Goal: Information Seeking & Learning: Compare options

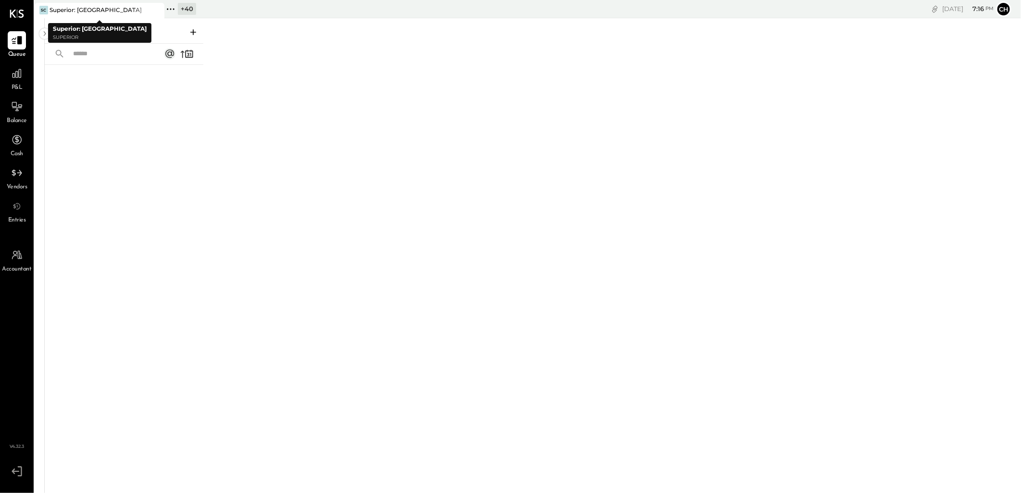
click at [155, 8] on icon at bounding box center [155, 10] width 5 height 5
click at [37, 9] on icon at bounding box center [37, 8] width 1 height 1
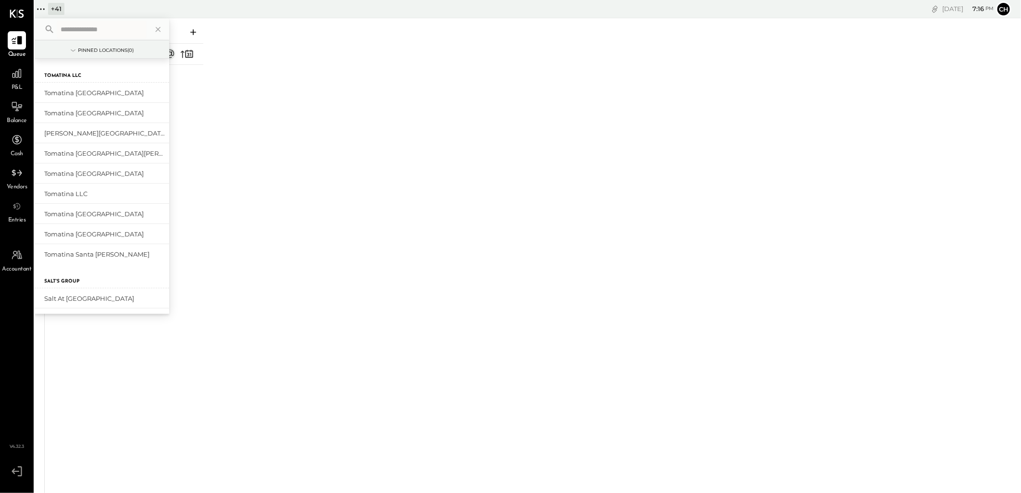
click at [74, 26] on input "text" at bounding box center [101, 29] width 89 height 17
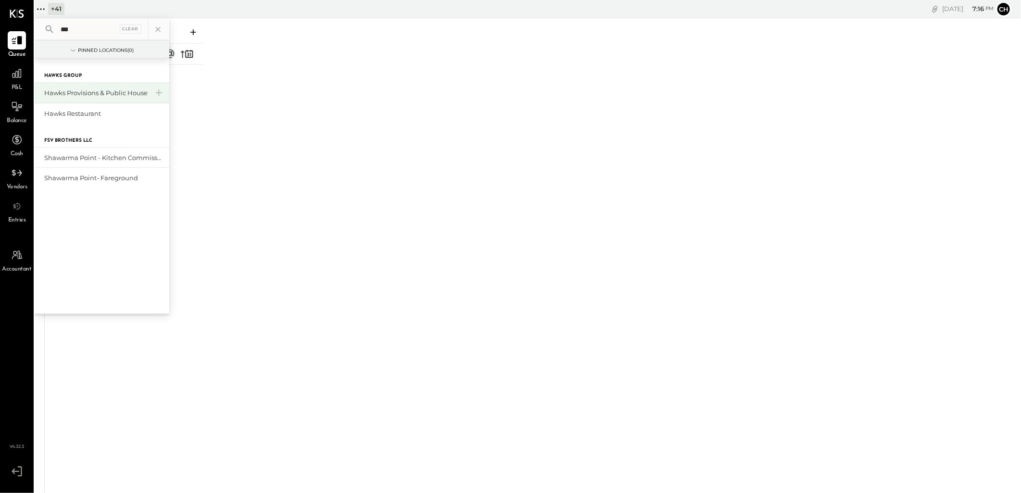
type input "***"
click at [71, 88] on div "Hawks Provisions & Public House" at bounding box center [96, 92] width 104 height 9
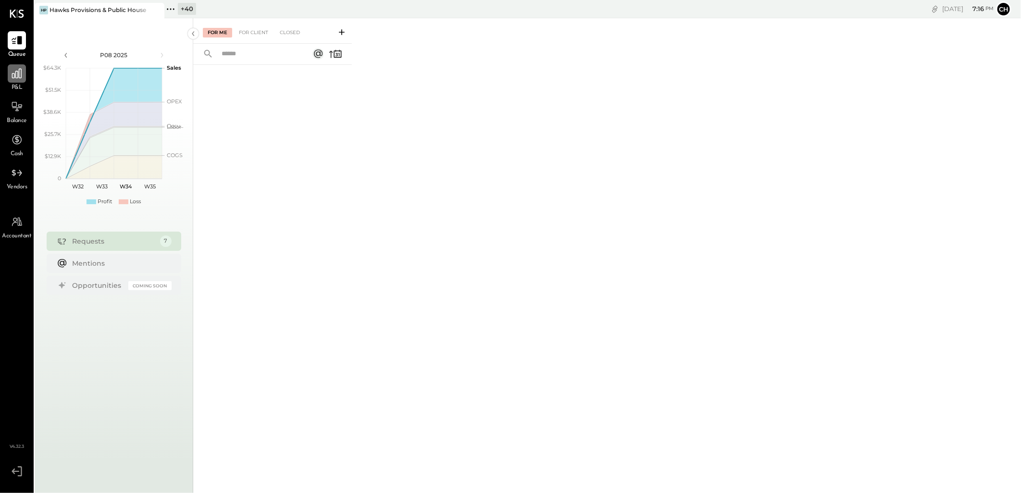
click at [13, 73] on icon at bounding box center [17, 74] width 10 height 10
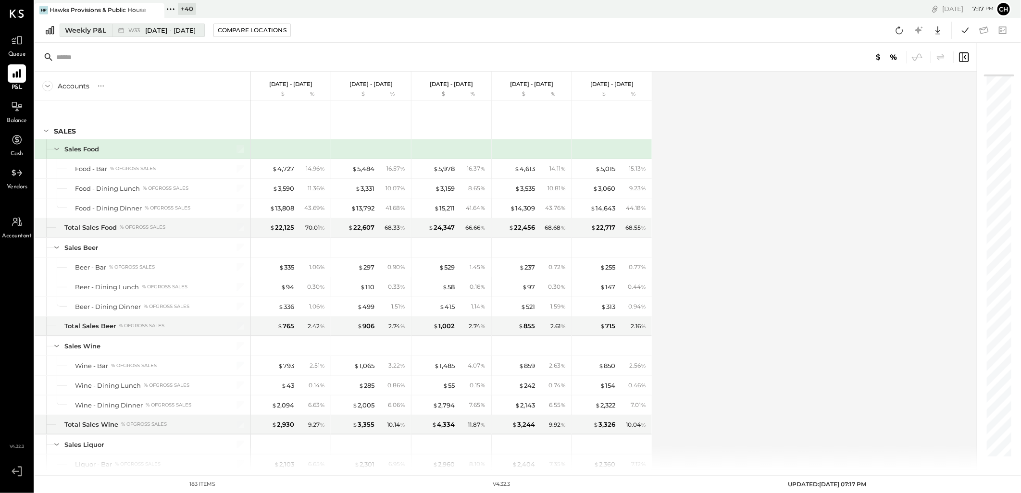
click at [81, 31] on div "Weekly P&L" at bounding box center [85, 30] width 41 height 10
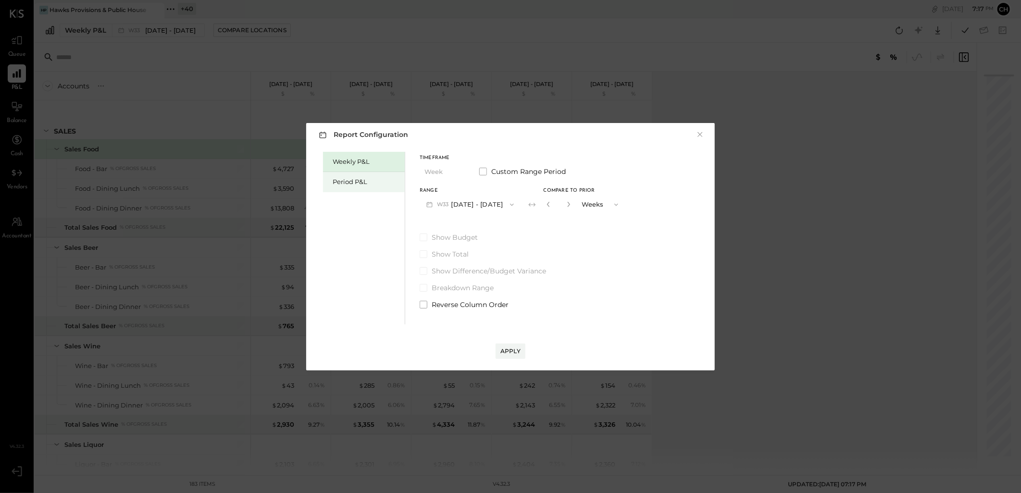
click at [344, 179] on div "Period P&L" at bounding box center [366, 181] width 67 height 9
click at [459, 206] on button "P08 [DATE] - [DATE]" at bounding box center [470, 205] width 100 height 18
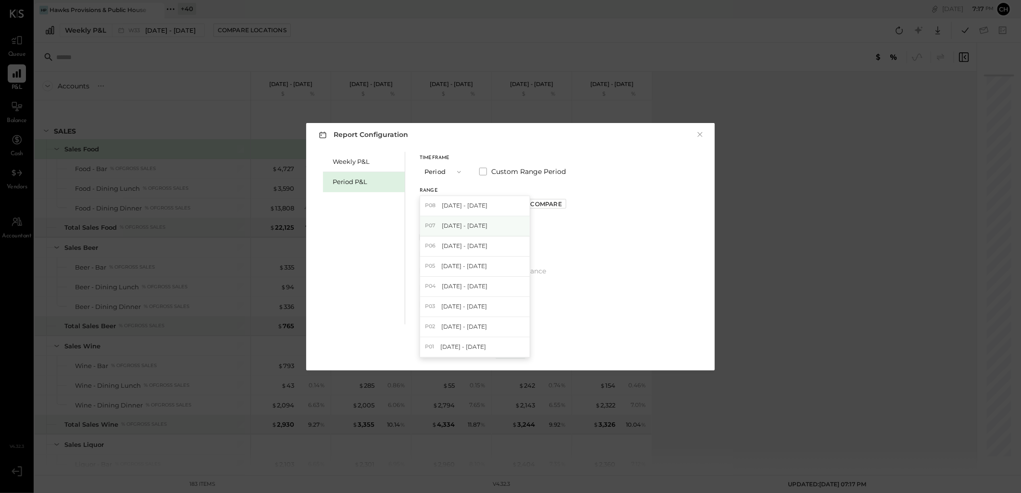
click at [487, 223] on span "[DATE] - [DATE]" at bounding box center [465, 226] width 46 height 8
drag, startPoint x: 546, startPoint y: 201, endPoint x: 554, endPoint y: 204, distance: 9.5
click at [547, 202] on div "Compare" at bounding box center [546, 204] width 31 height 8
click at [588, 204] on button "Periods" at bounding box center [600, 205] width 48 height 18
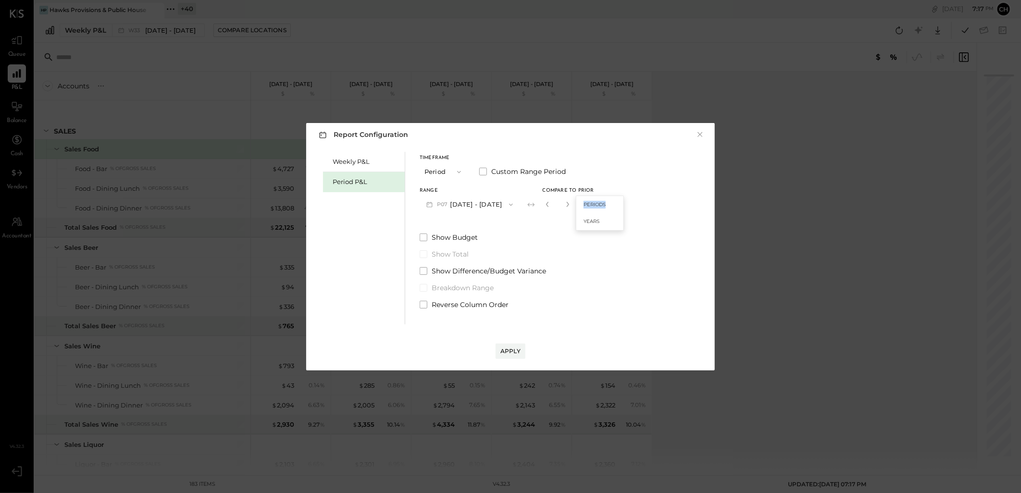
click at [588, 204] on div "Periods Years" at bounding box center [600, 213] width 48 height 35
click at [587, 204] on div "Range P07 [DATE] - [DATE] Compare to Prior * Periods Periods Years" at bounding box center [522, 200] width 204 height 25
drag, startPoint x: 587, startPoint y: 204, endPoint x: 581, endPoint y: 204, distance: 5.8
click at [569, 204] on icon "button" at bounding box center [567, 204] width 2 height 5
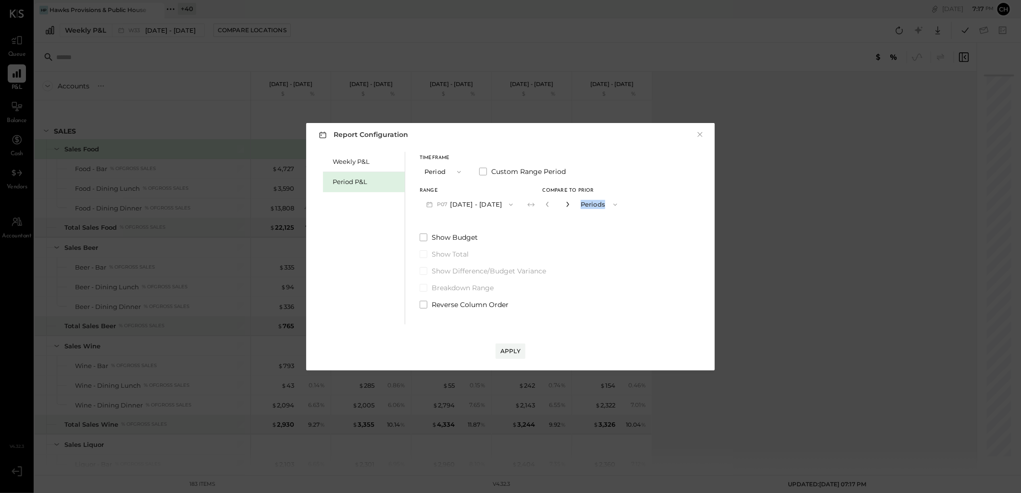
click at [569, 204] on icon "button" at bounding box center [567, 204] width 2 height 5
type input "*"
click at [508, 353] on div "Apply" at bounding box center [511, 351] width 20 height 8
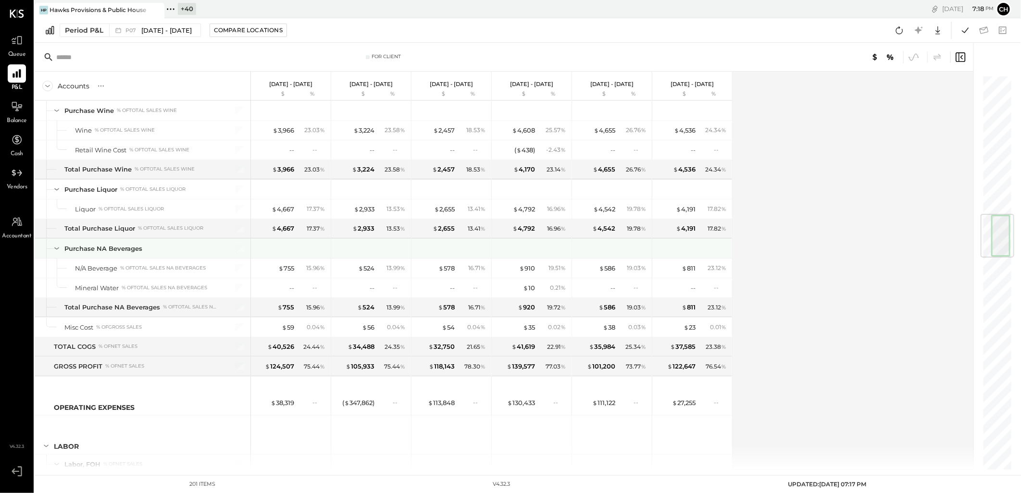
scroll to position [1228, 0]
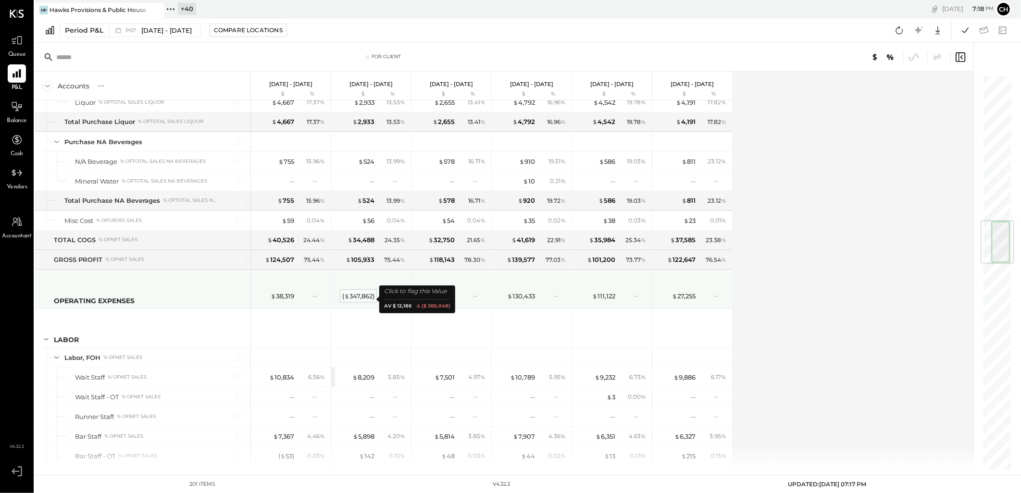
click at [356, 301] on div "( $ 347,862 )" at bounding box center [358, 296] width 32 height 9
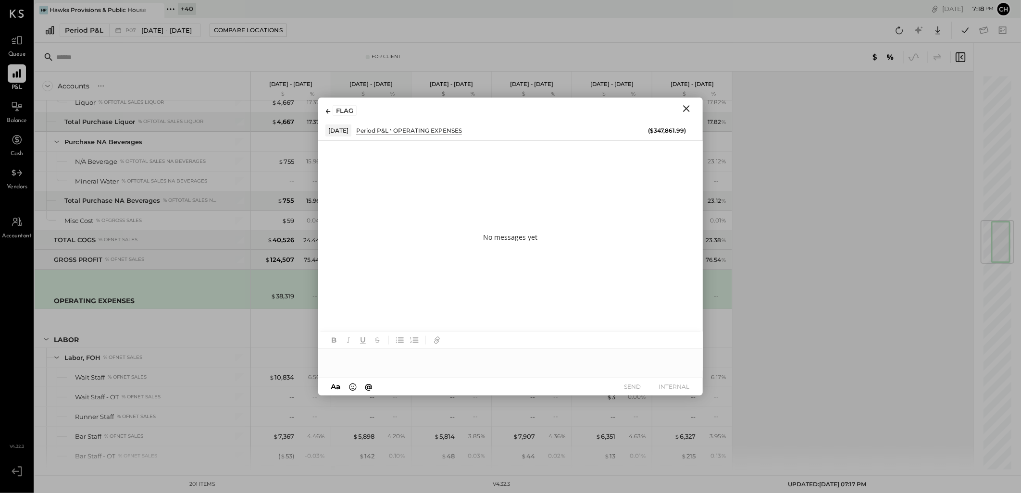
click at [683, 107] on icon "Close" at bounding box center [687, 109] width 12 height 12
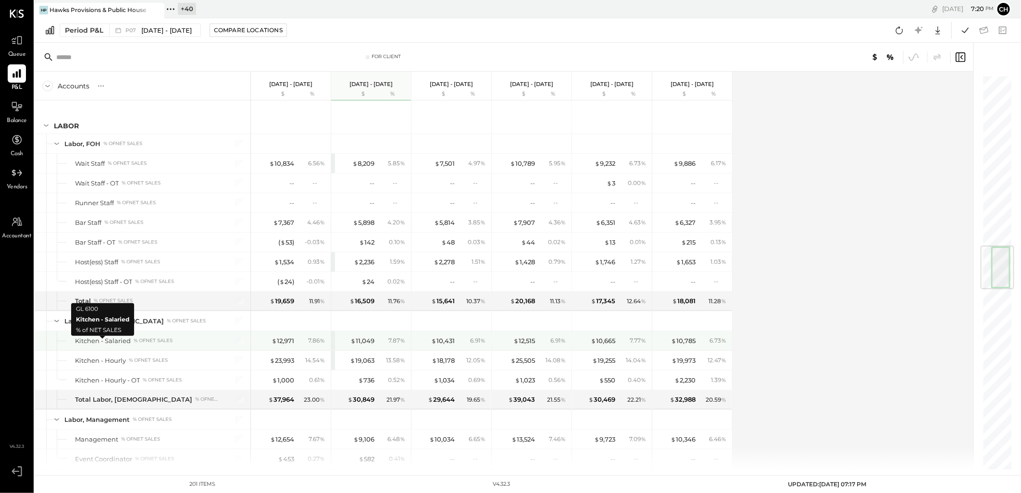
scroll to position [1335, 0]
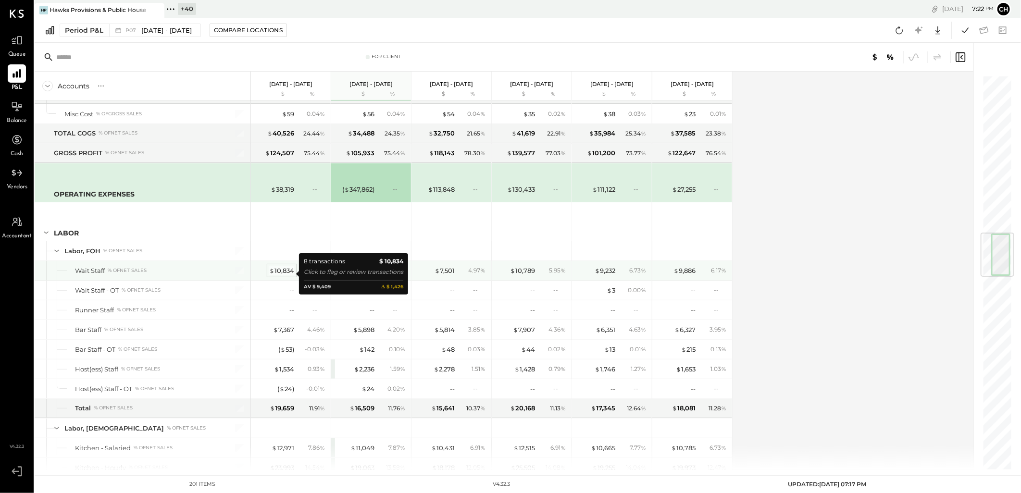
click at [279, 276] on div "$ 10,834" at bounding box center [281, 270] width 25 height 9
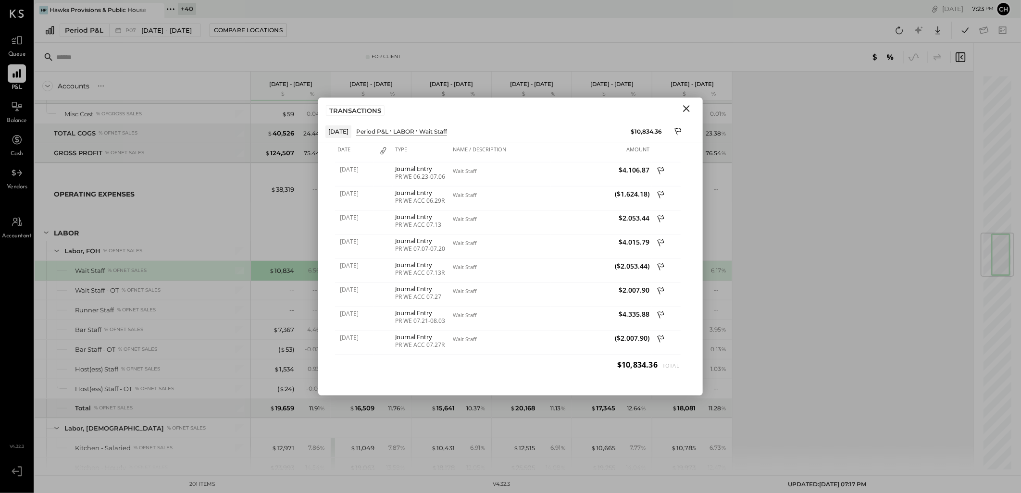
click at [688, 111] on icon "Close" at bounding box center [686, 108] width 7 height 7
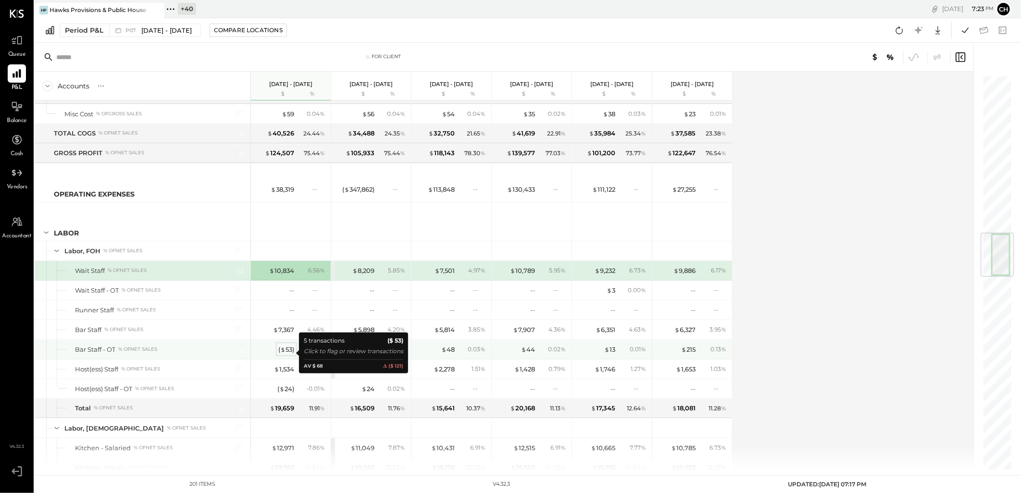
click at [289, 352] on div "( $ 53 )" at bounding box center [286, 349] width 16 height 9
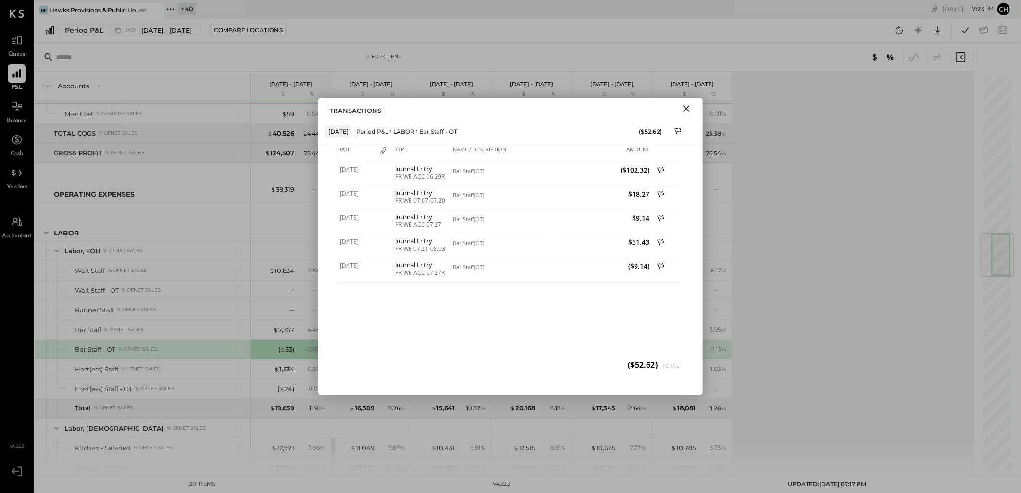
click at [684, 110] on icon "Close" at bounding box center [687, 109] width 12 height 12
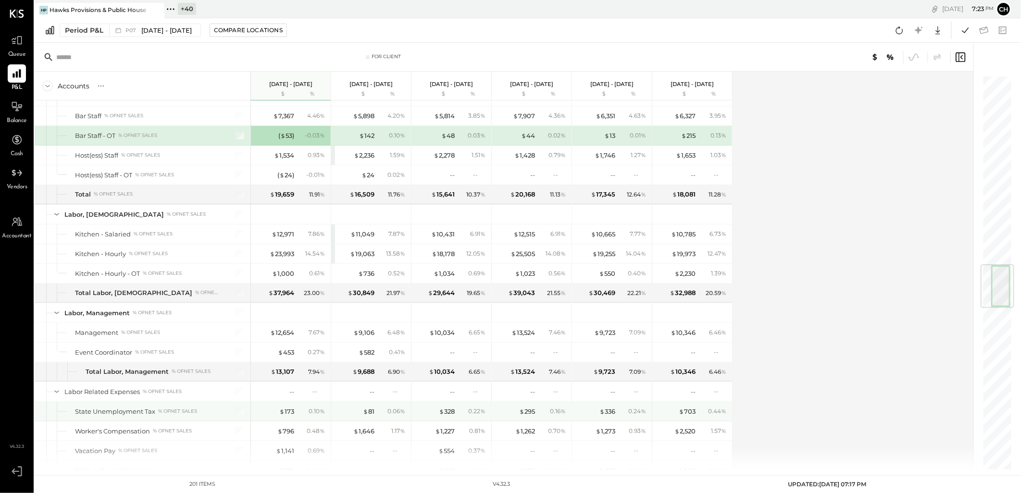
scroll to position [1603, 0]
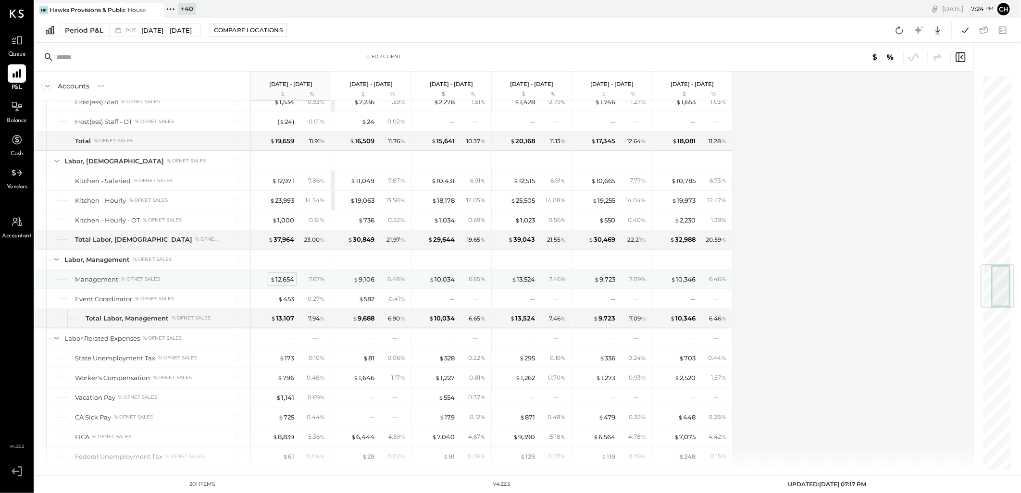
click at [281, 284] on div "$ 12,654" at bounding box center [282, 279] width 24 height 9
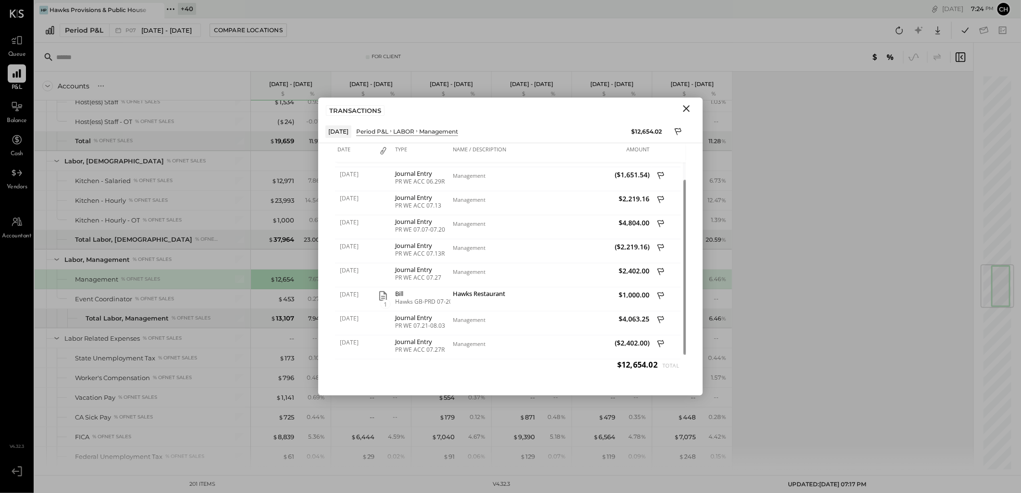
click at [693, 107] on button "Close" at bounding box center [686, 108] width 17 height 13
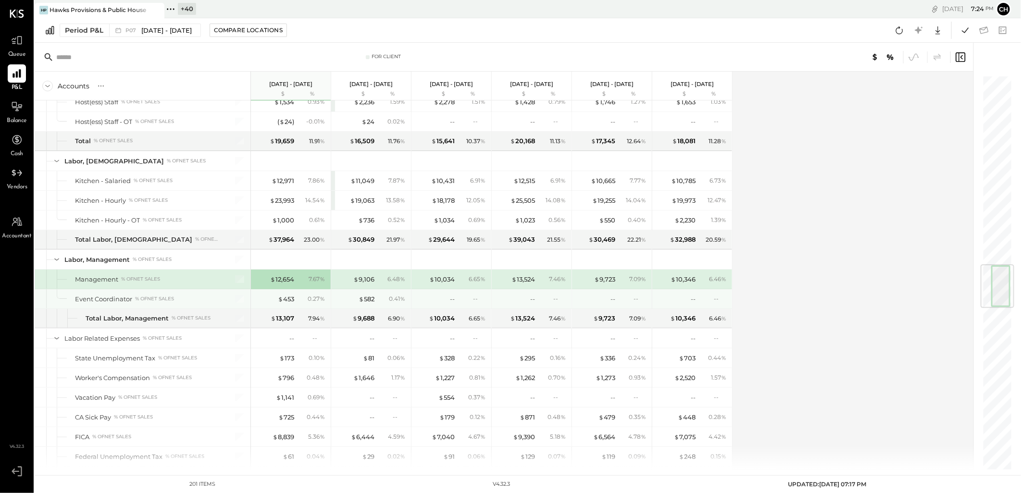
scroll to position [1656, 0]
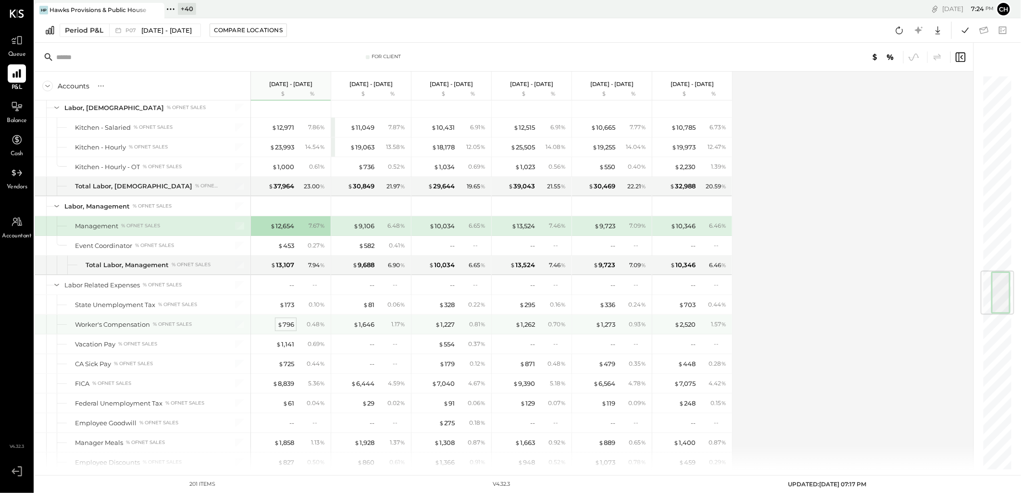
click at [287, 329] on div "$ 796" at bounding box center [285, 324] width 17 height 9
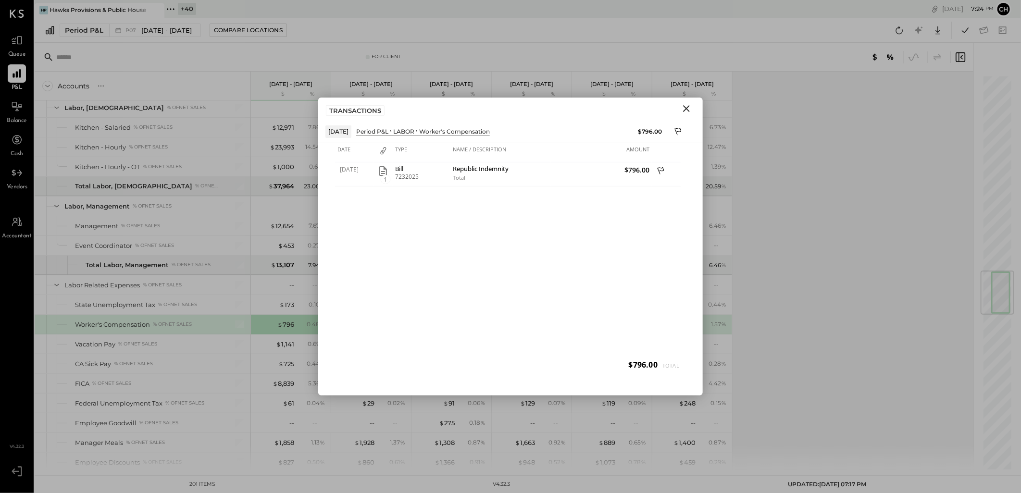
click at [686, 112] on icon "Close" at bounding box center [687, 109] width 12 height 12
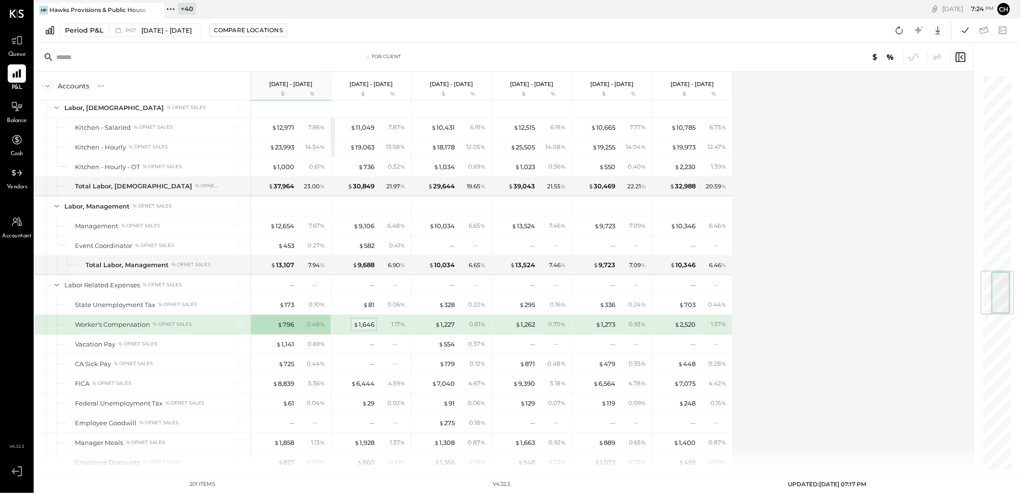
click at [364, 328] on div "$ 1,646" at bounding box center [363, 324] width 21 height 9
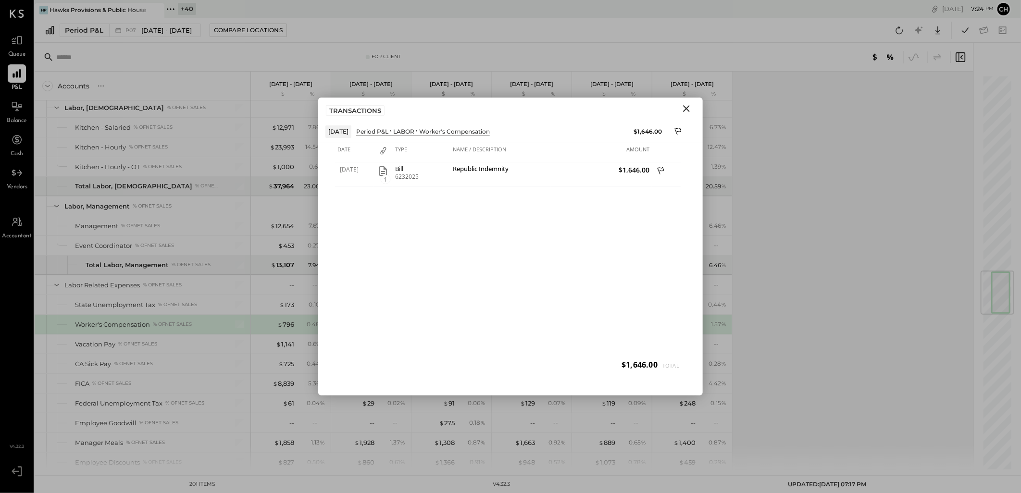
click at [691, 111] on icon "Close" at bounding box center [687, 109] width 12 height 12
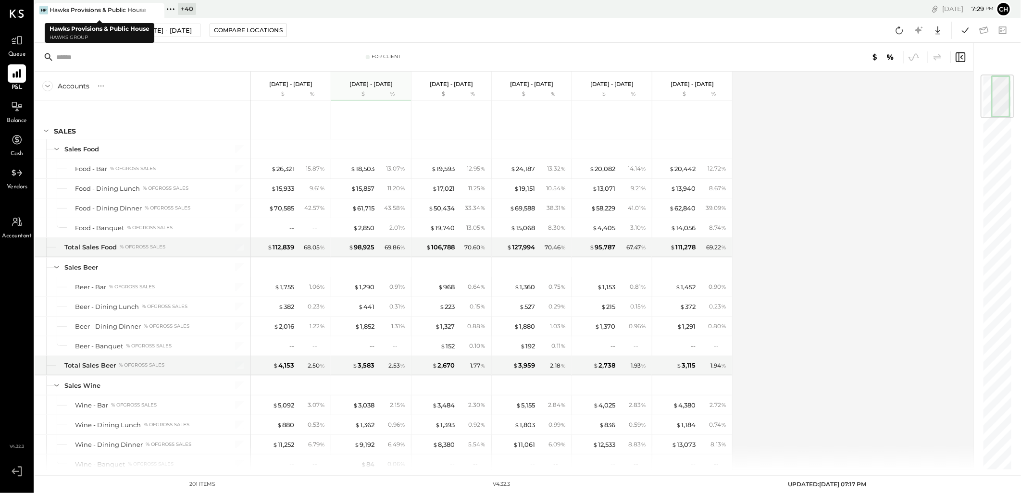
click at [102, 10] on div "Hawks Provisions & Public House" at bounding box center [98, 10] width 97 height 8
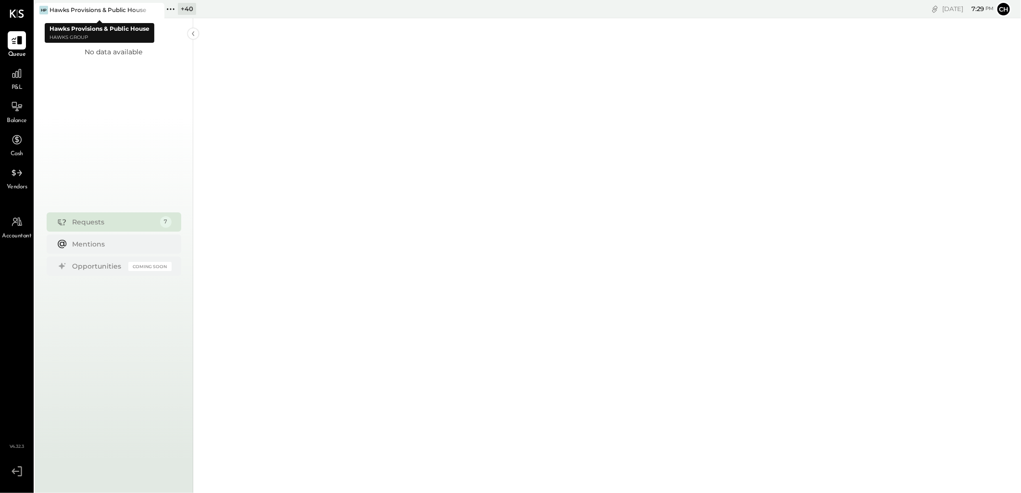
click at [141, 14] on div at bounding box center [148, 10] width 34 height 14
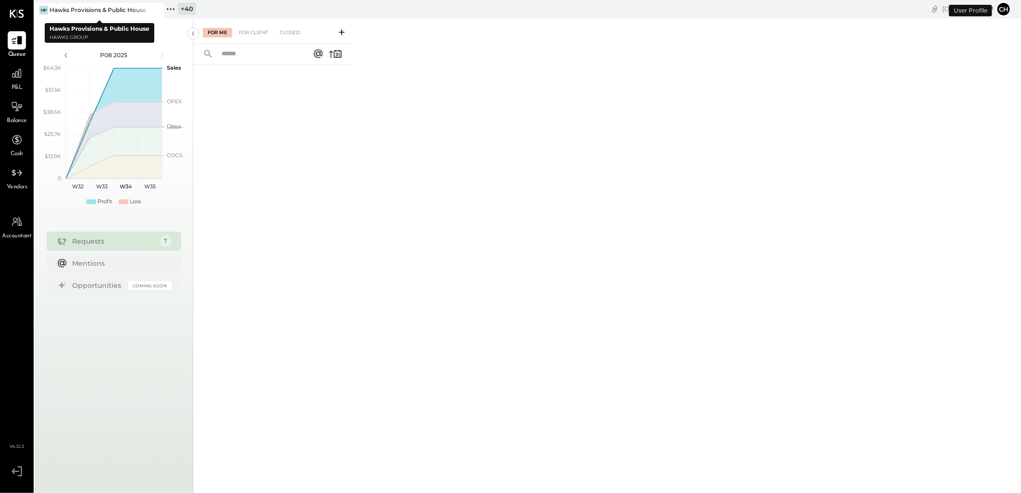
click at [174, 11] on icon at bounding box center [170, 9] width 13 height 13
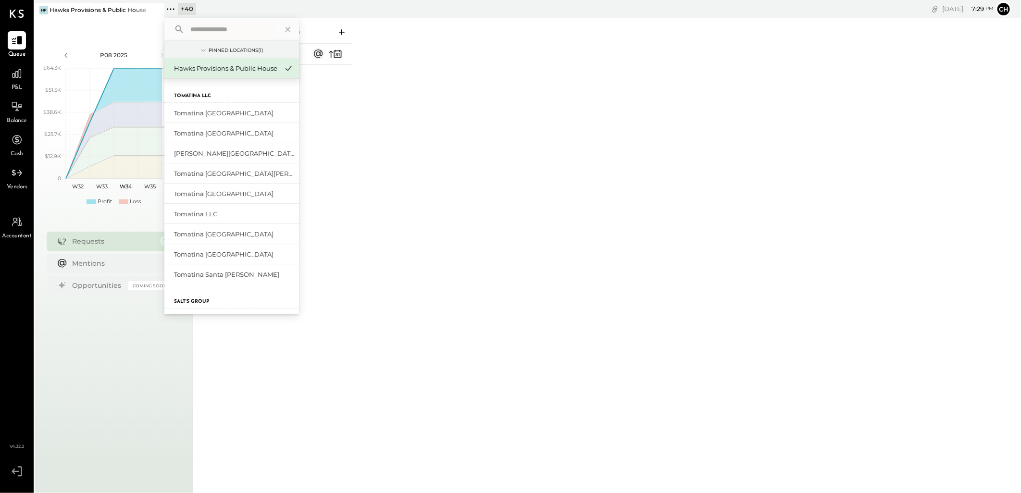
click at [191, 31] on input "text" at bounding box center [231, 29] width 89 height 17
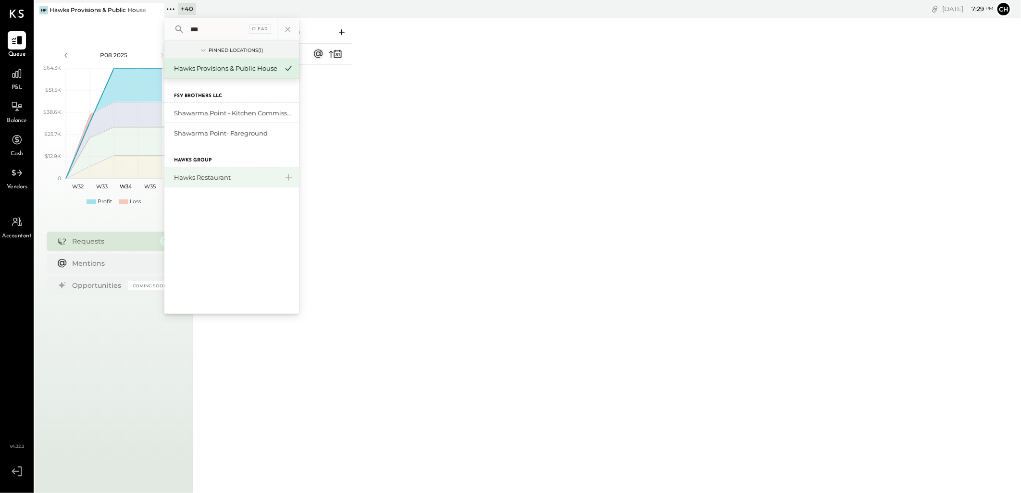
type input "***"
click at [230, 178] on div "Hawks Restaurant" at bounding box center [226, 177] width 104 height 9
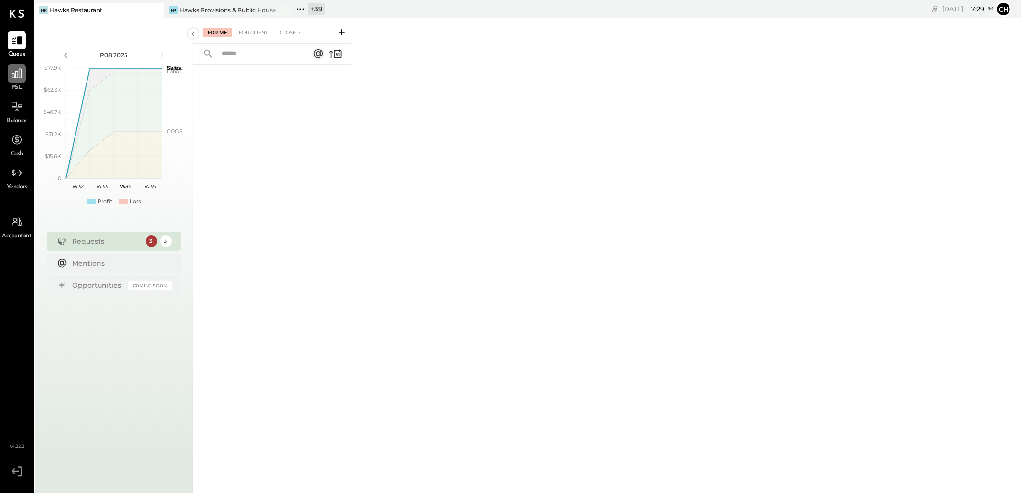
click at [13, 72] on icon at bounding box center [17, 73] width 13 height 13
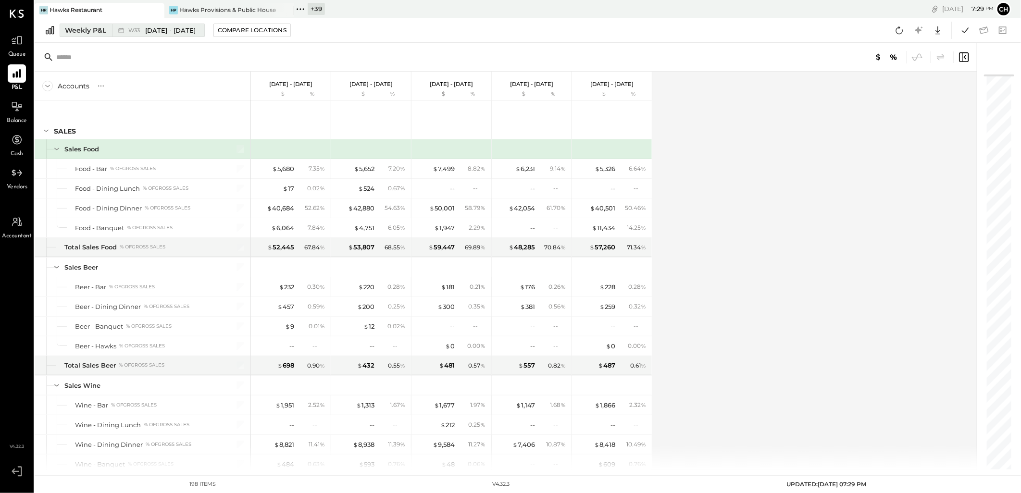
click at [71, 30] on div "Weekly P&L" at bounding box center [85, 30] width 41 height 10
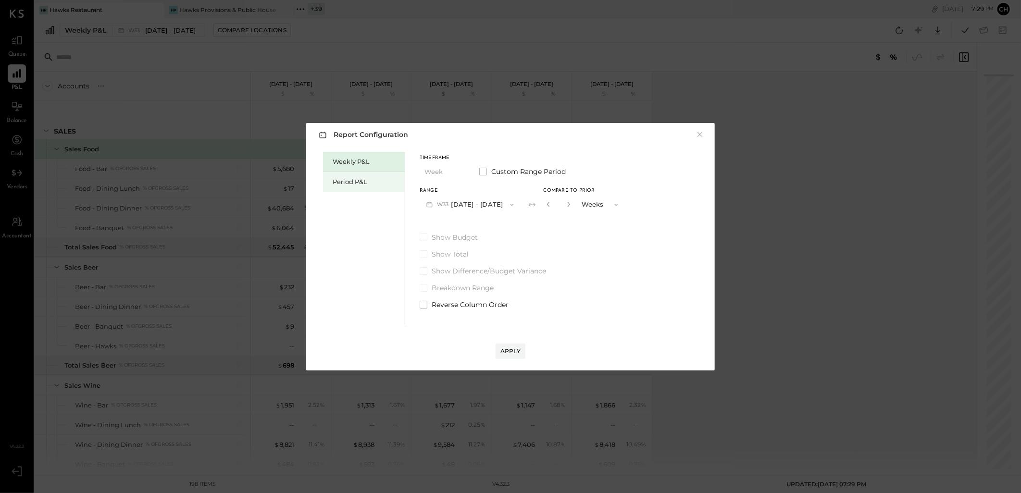
click at [351, 178] on div "Period P&L" at bounding box center [366, 181] width 67 height 9
click at [487, 204] on button "P08 [DATE] - [DATE]" at bounding box center [470, 205] width 100 height 18
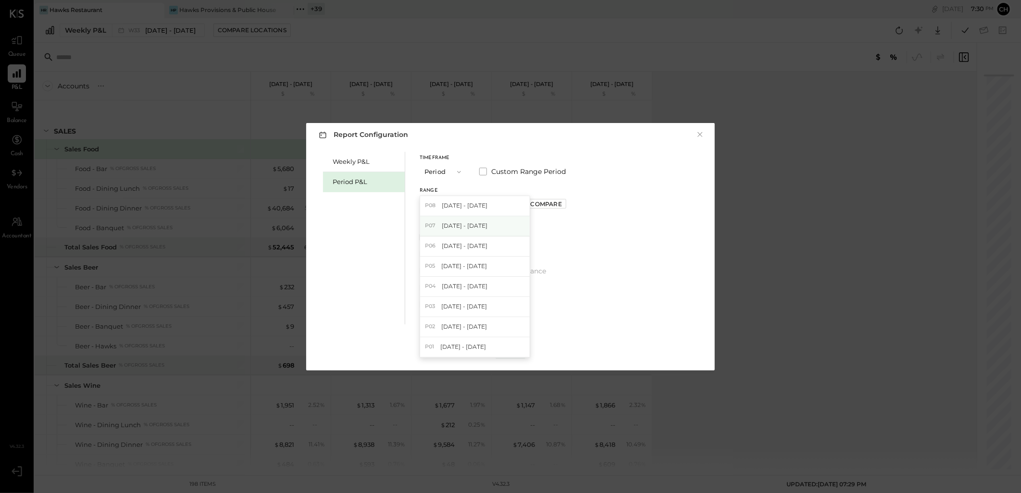
click at [467, 231] on div "P07 [DATE] - [DATE]" at bounding box center [475, 226] width 110 height 20
click at [558, 203] on div "Compare" at bounding box center [546, 204] width 31 height 8
click at [571, 205] on icon "button" at bounding box center [568, 204] width 6 height 6
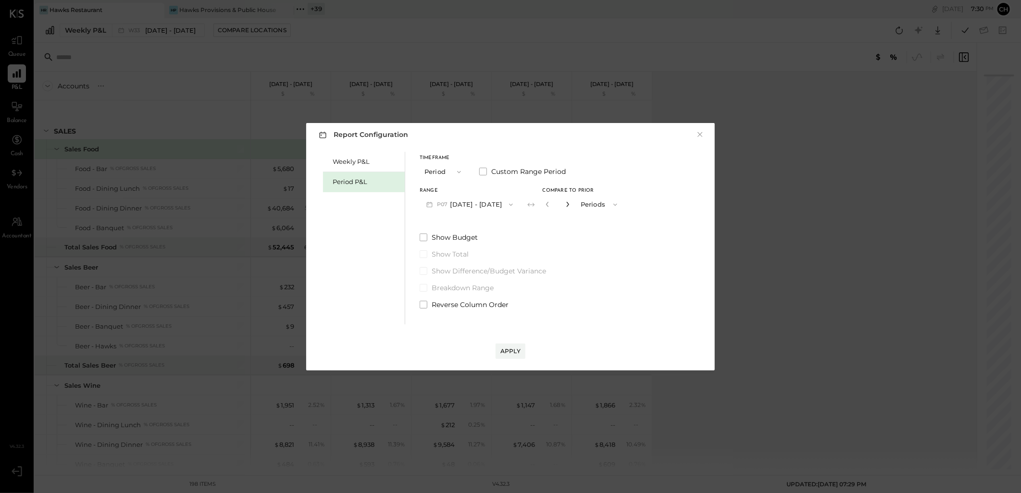
click at [571, 205] on icon "button" at bounding box center [568, 204] width 6 height 6
type input "*"
click at [518, 347] on button "Apply" at bounding box center [511, 351] width 30 height 15
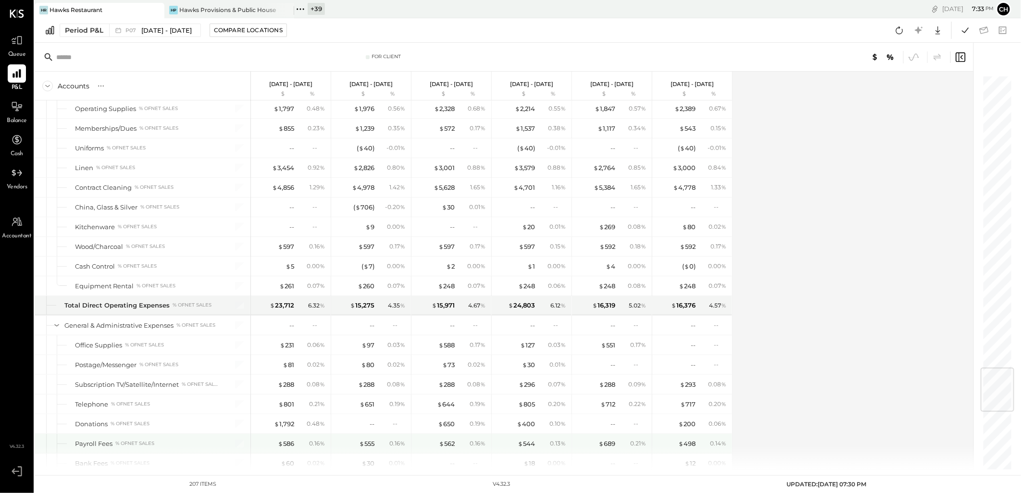
scroll to position [2511, 0]
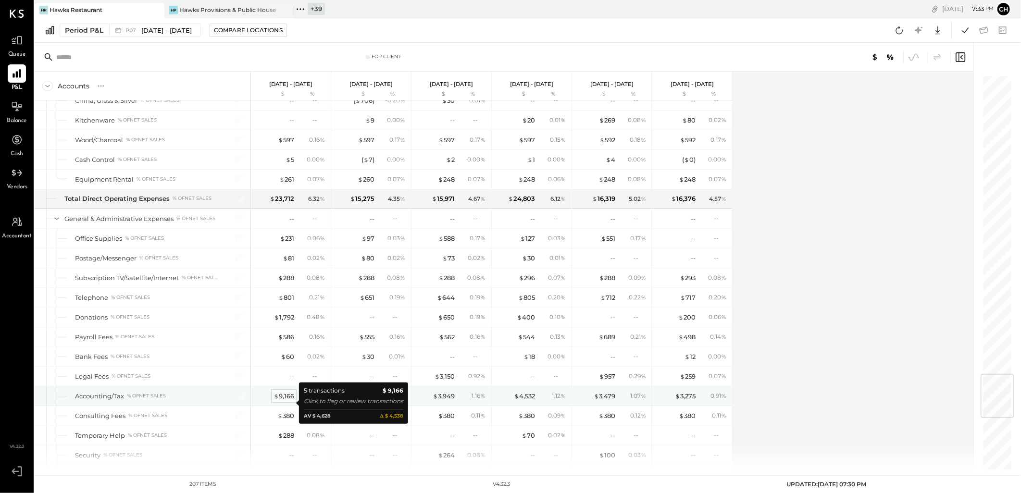
click at [280, 401] on div "$ 9,166" at bounding box center [284, 396] width 21 height 9
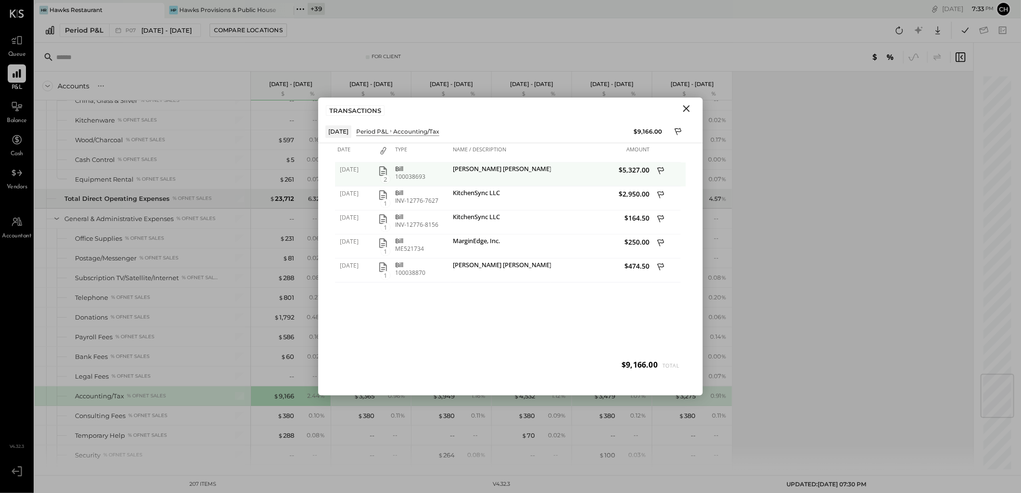
click at [383, 169] on icon "button" at bounding box center [383, 171] width 12 height 12
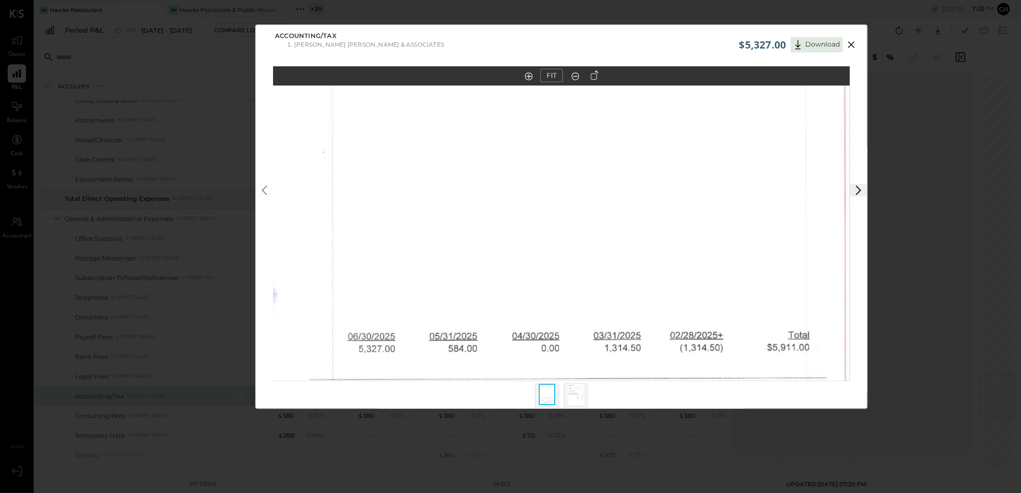
click at [856, 189] on icon at bounding box center [859, 191] width 12 height 12
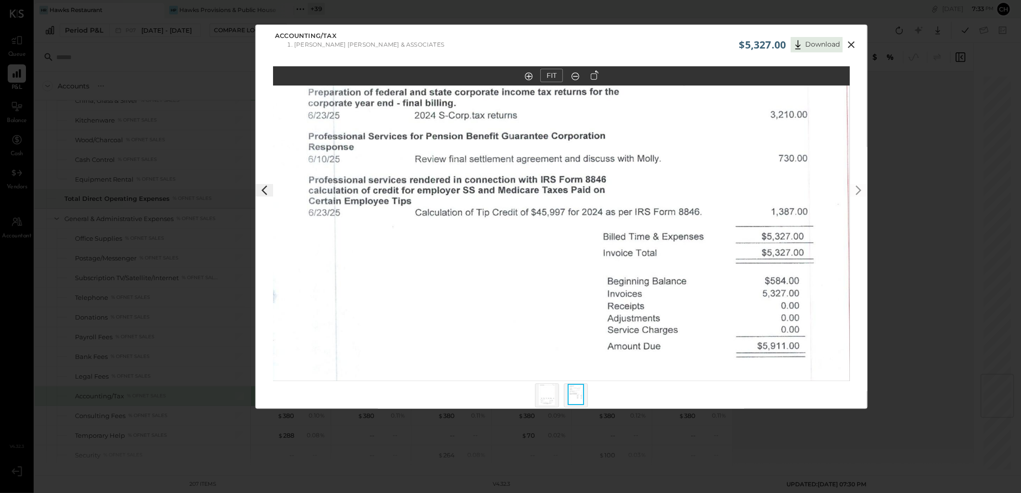
click at [853, 37] on div "$5,327.00 Download" at bounding box center [799, 42] width 121 height 20
click at [854, 41] on icon at bounding box center [852, 45] width 12 height 12
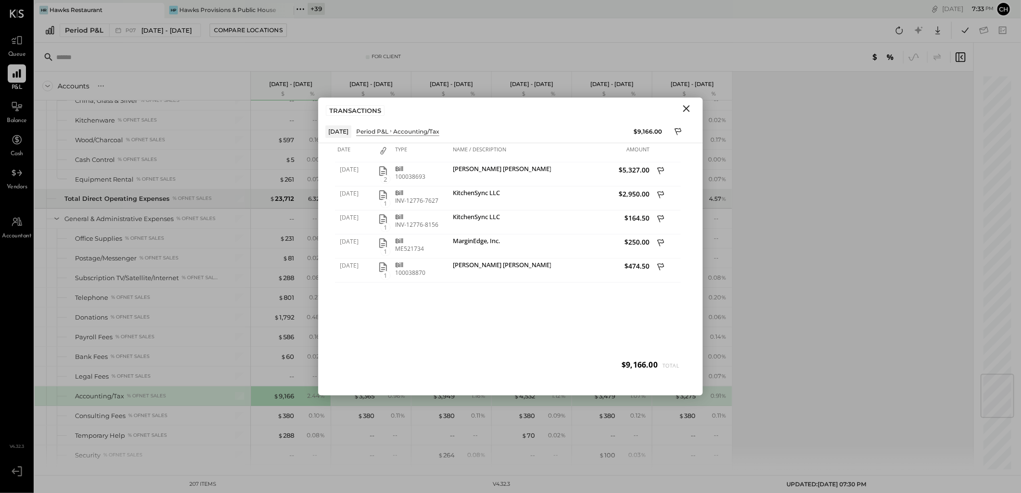
click at [690, 108] on icon "Close" at bounding box center [687, 109] width 12 height 12
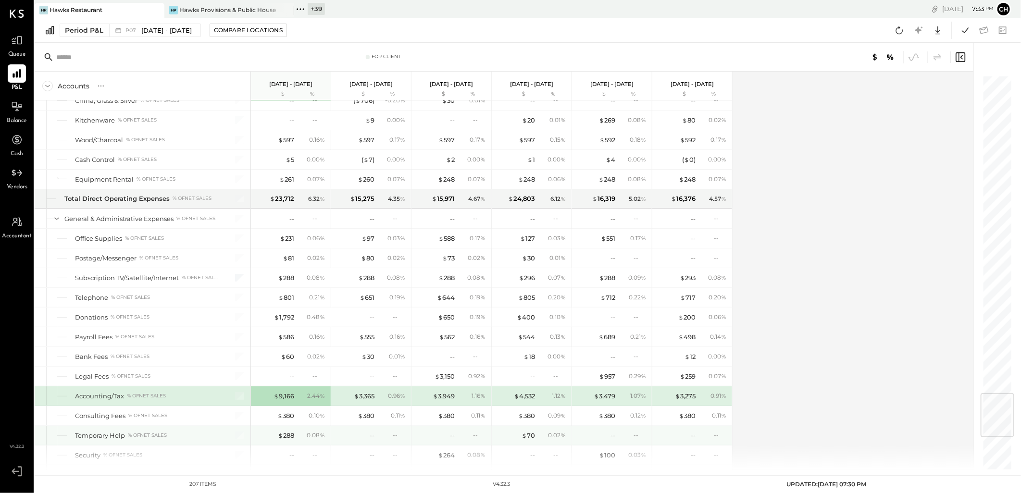
scroll to position [2671, 0]
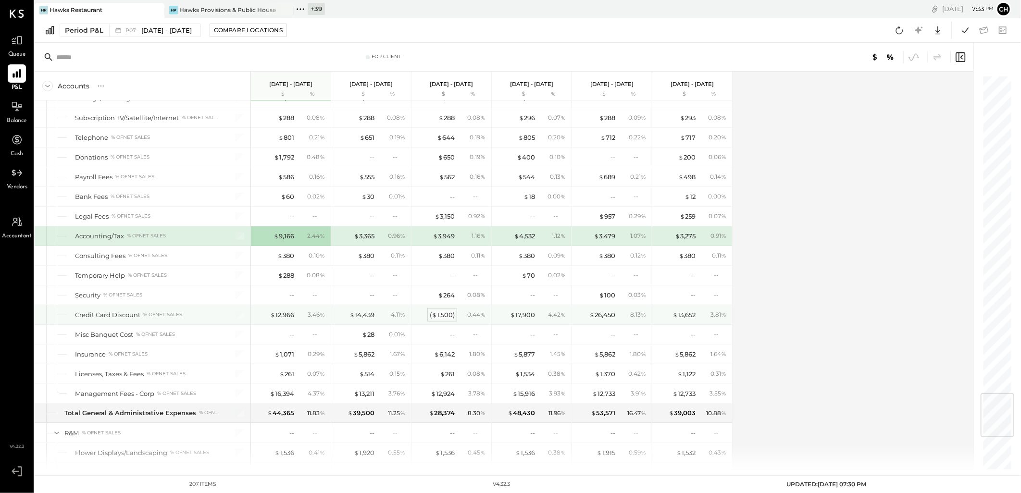
click at [446, 320] on div "( $ 1,500 )" at bounding box center [442, 315] width 25 height 9
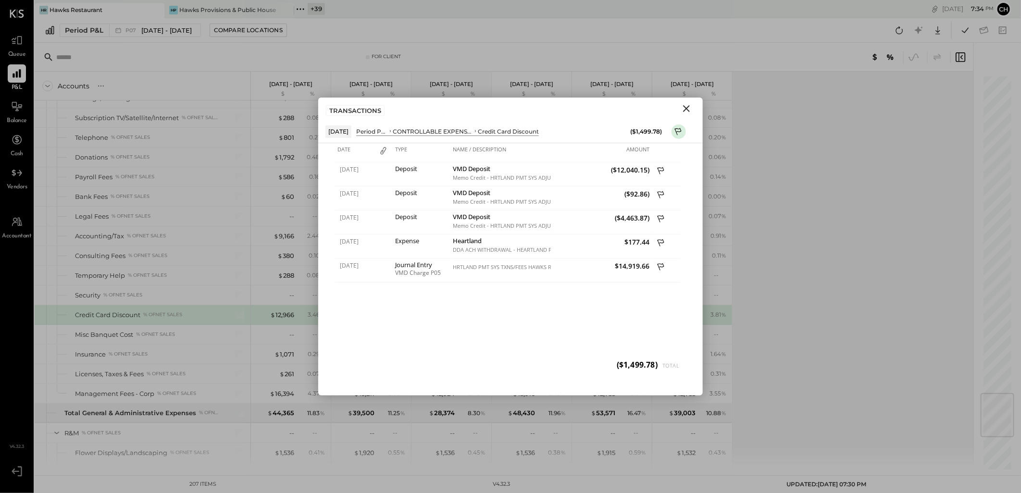
click at [684, 112] on icon "Close" at bounding box center [686, 108] width 7 height 7
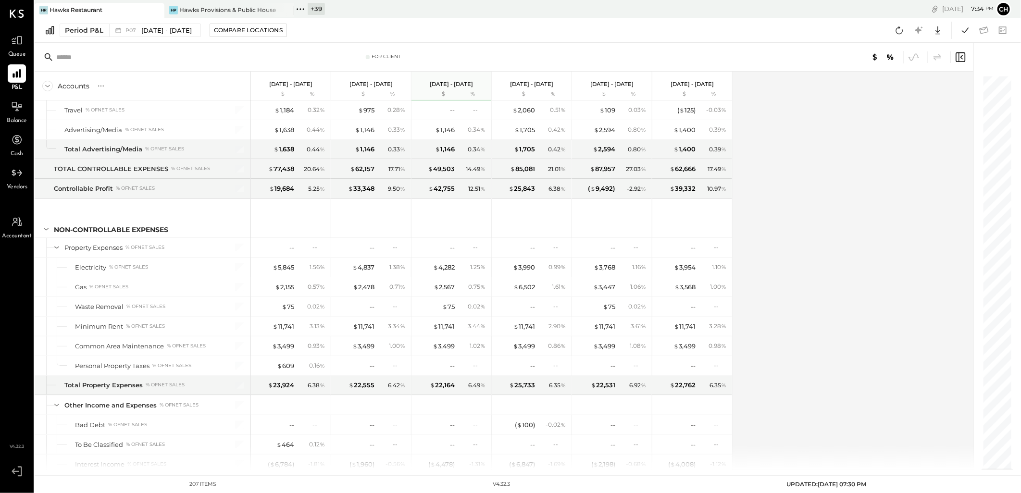
scroll to position [3307, 0]
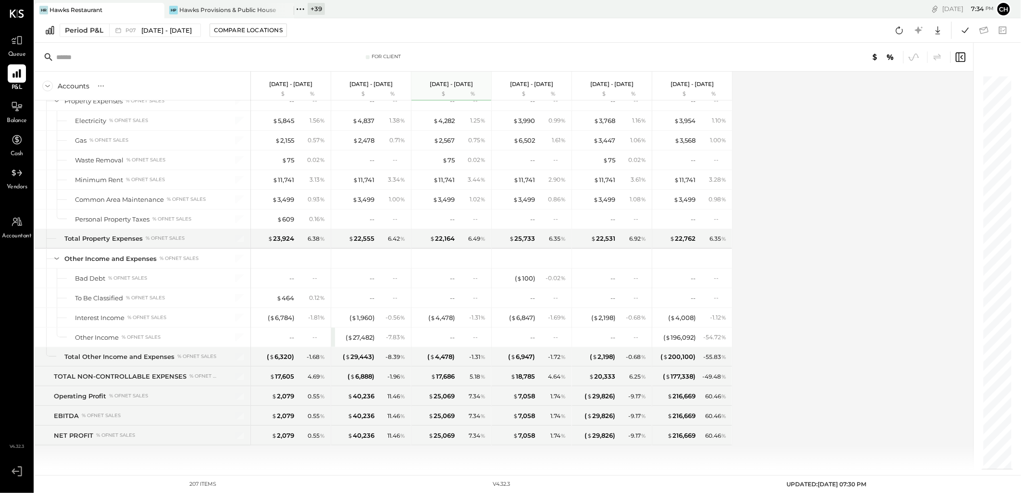
click at [124, 13] on div "[PERSON_NAME] Restaurant" at bounding box center [92, 10] width 115 height 9
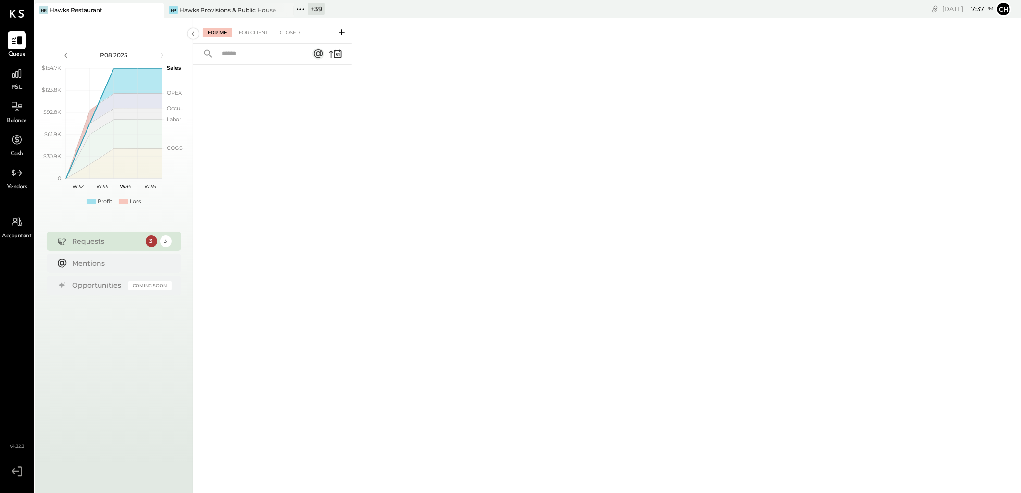
click at [158, 9] on icon at bounding box center [156, 10] width 12 height 12
click at [12, 73] on icon at bounding box center [17, 73] width 13 height 13
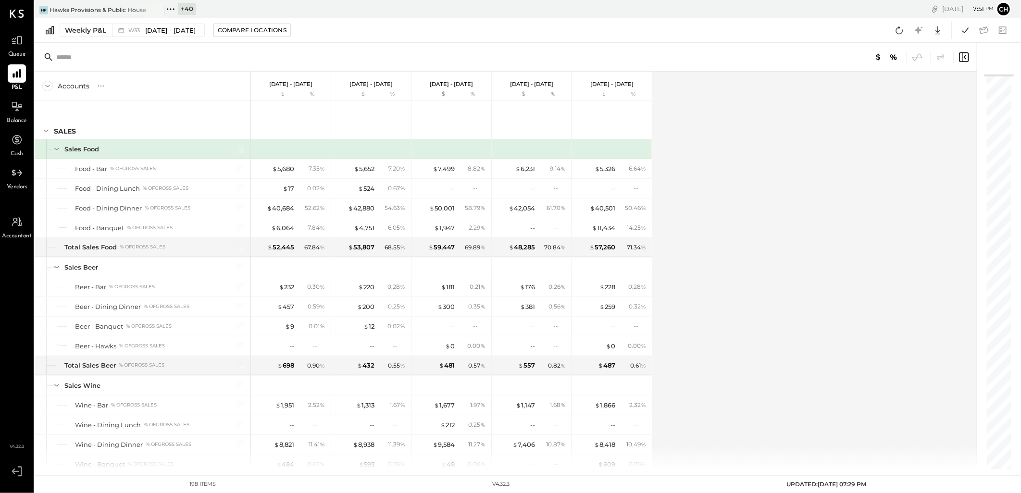
click at [467, 5] on div "+ 40 Pinned Locations ( 1 ) Hawks Provisions & Public House Tomatina LLC Tomati…" at bounding box center [362, 9] width 397 height 18
click at [820, 313] on div "Accounts S % GL [DATE] - [DATE] $ % [DATE] - [DATE] $ % [DATE] - [DATE] $ % [DA…" at bounding box center [507, 271] width 944 height 398
